Goal: Ask a question

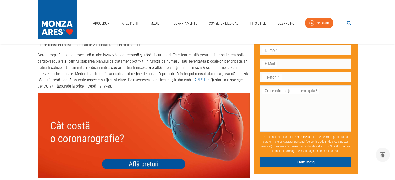
scroll to position [1739, 0]
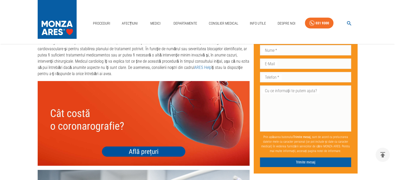
click at [159, 144] on img at bounding box center [144, 123] width 212 height 85
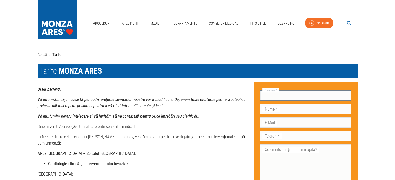
click at [273, 96] on input "Prenume   *" at bounding box center [305, 96] width 91 height 10
type input "Mihaela"
type input "Bandehzadegan"
type input "[EMAIL_ADDRESS][DOMAIN_NAME]"
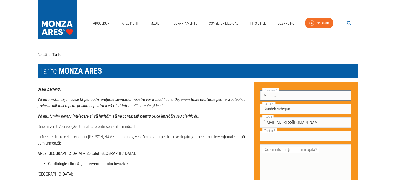
type input "0726174630"
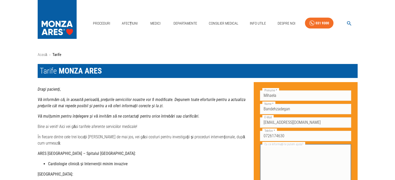
click at [273, 155] on textarea "Cu ce informații te putem ajuta?" at bounding box center [305, 168] width 84 height 42
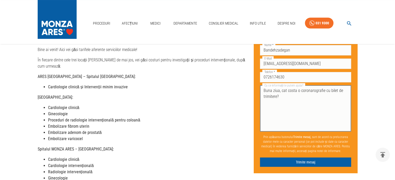
scroll to position [78, 0]
type textarea "Buna ziua, cat costa o coronarografie cu bilet de trimitere?"
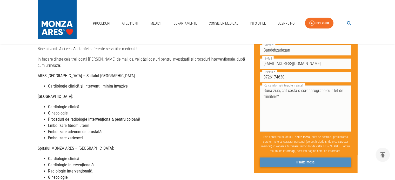
click at [306, 165] on button "Trimite mesaj" at bounding box center [305, 163] width 91 height 10
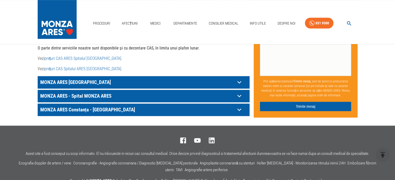
scroll to position [311, 0]
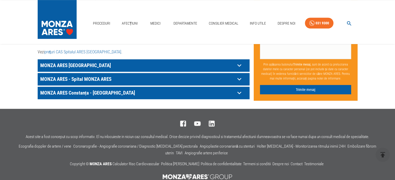
click at [240, 64] on icon at bounding box center [239, 65] width 4 height 3
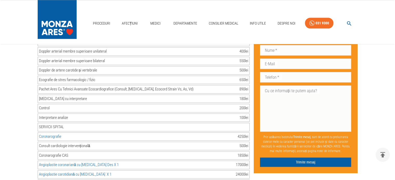
scroll to position [623, 0]
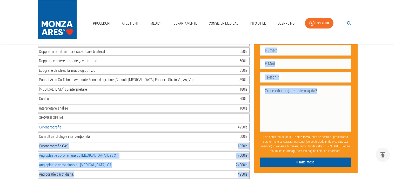
drag, startPoint x: 34, startPoint y: 135, endPoint x: 253, endPoint y: 133, distance: 219.0
click at [205, 142] on div "Coronarografie CAS 1850 lei" at bounding box center [144, 146] width 212 height 9
click at [70, 142] on div "Coronarografie CAS 1850 lei" at bounding box center [144, 146] width 212 height 9
click at [84, 132] on div "Pachet ARES (consult+echo+ekg) - medic primar 850 lei Pachet ARES (consult+echo…" at bounding box center [144, 75] width 212 height 529
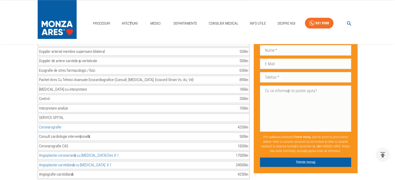
drag, startPoint x: 38, startPoint y: 136, endPoint x: 249, endPoint y: 137, distance: 211.0
click at [249, 142] on div "Coronarografie CAS 1850 lei" at bounding box center [144, 146] width 212 height 9
copy div "Coronarografie CAS 1850 lei"
